Goal: Task Accomplishment & Management: Manage account settings

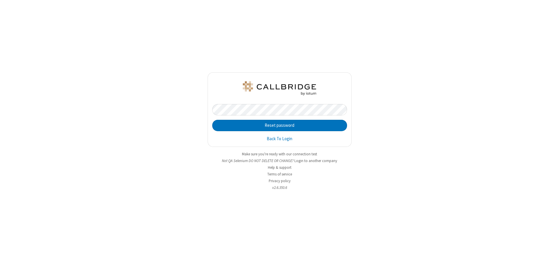
click at [280, 125] on button "Reset password" at bounding box center [279, 126] width 135 height 12
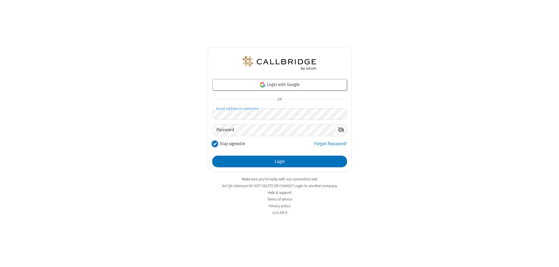
click at [215, 143] on input "Stay signed in" at bounding box center [215, 143] width 6 height 6
checkbox input "false"
click at [280, 161] on button "Login" at bounding box center [279, 162] width 135 height 12
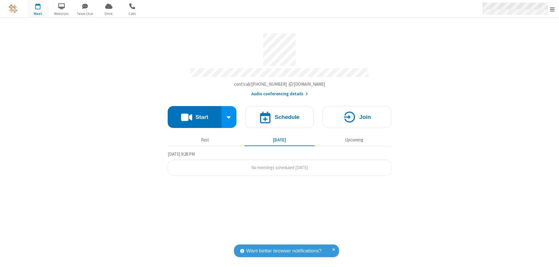
click at [552, 9] on span "Open menu" at bounding box center [552, 9] width 5 height 6
